Goal: Find specific page/section: Find specific page/section

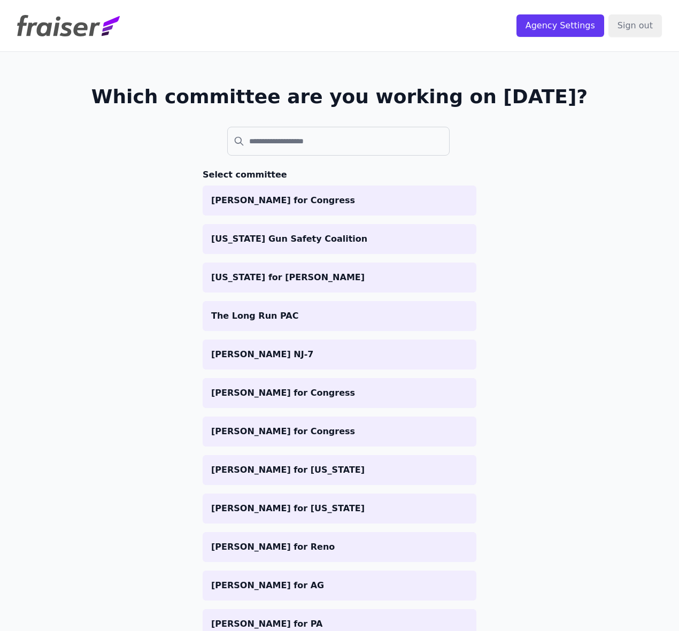
scroll to position [198, 0]
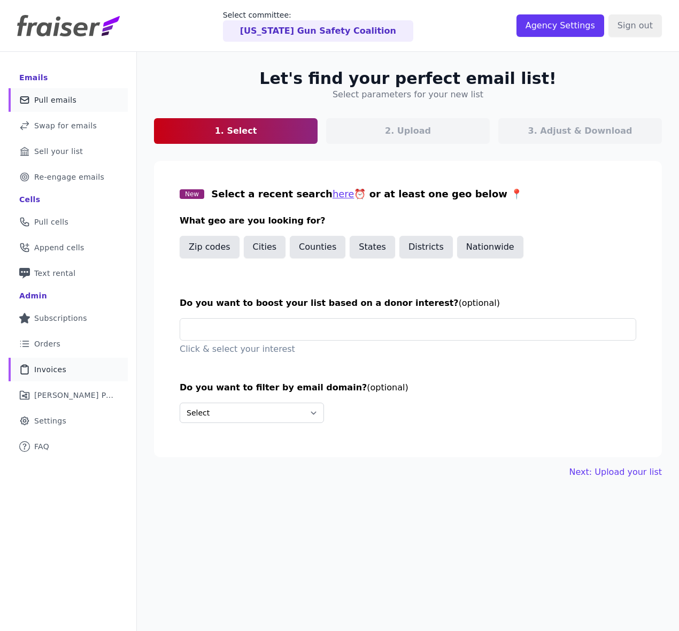
click at [62, 369] on span "Invoices" at bounding box center [50, 369] width 32 height 11
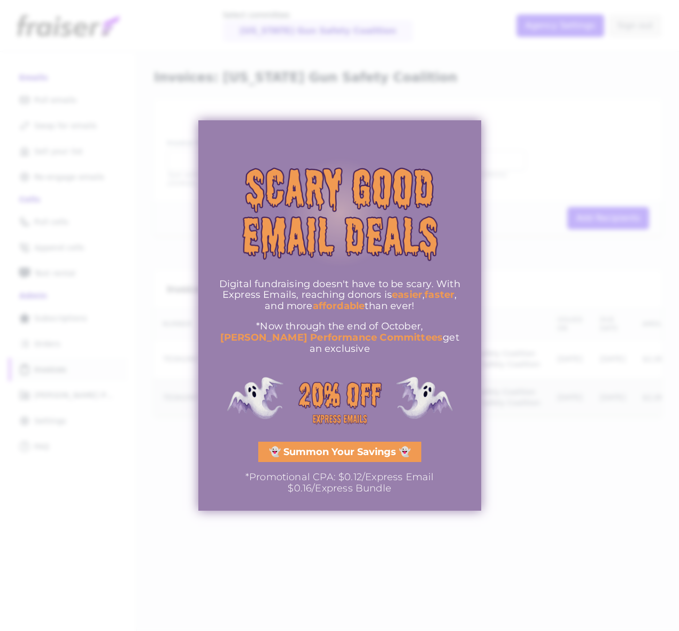
click at [554, 166] on div at bounding box center [339, 315] width 679 height 631
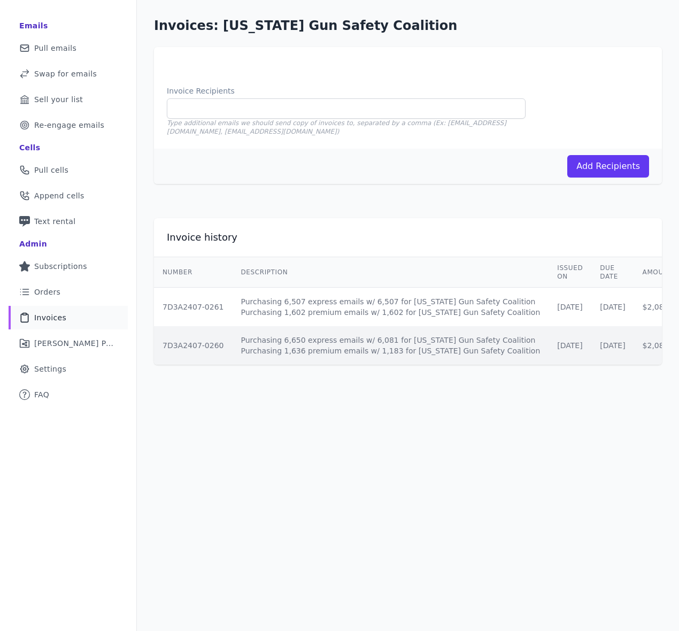
scroll to position [0, 118]
